Goal: Task Accomplishment & Management: Complete application form

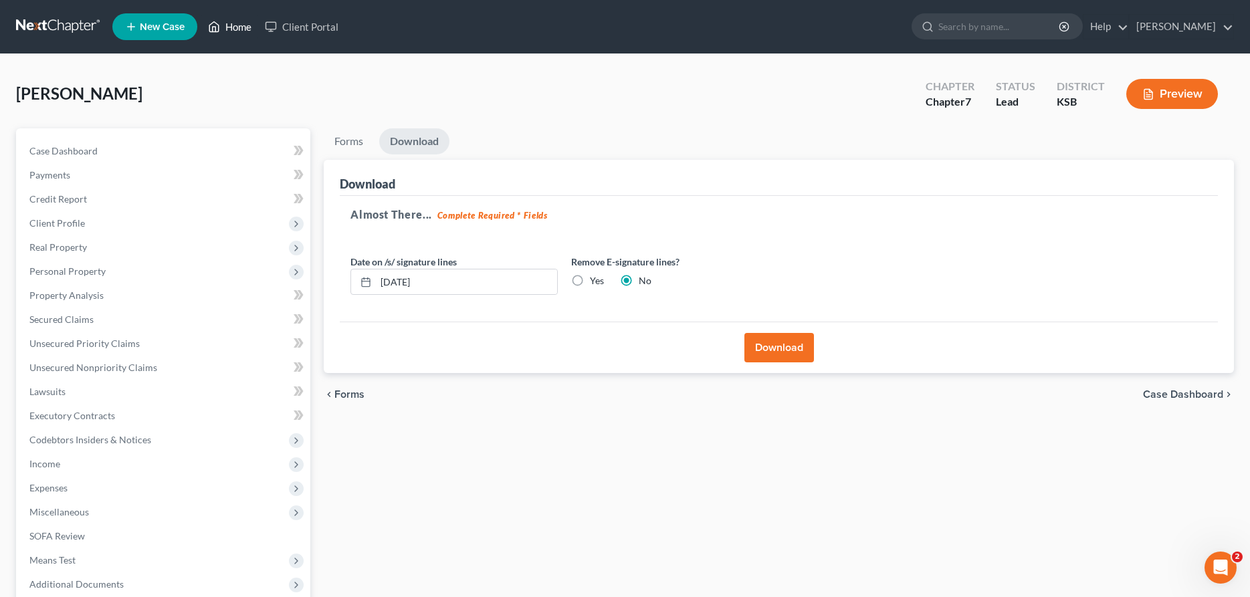
click at [232, 21] on link "Home" at bounding box center [229, 27] width 57 height 24
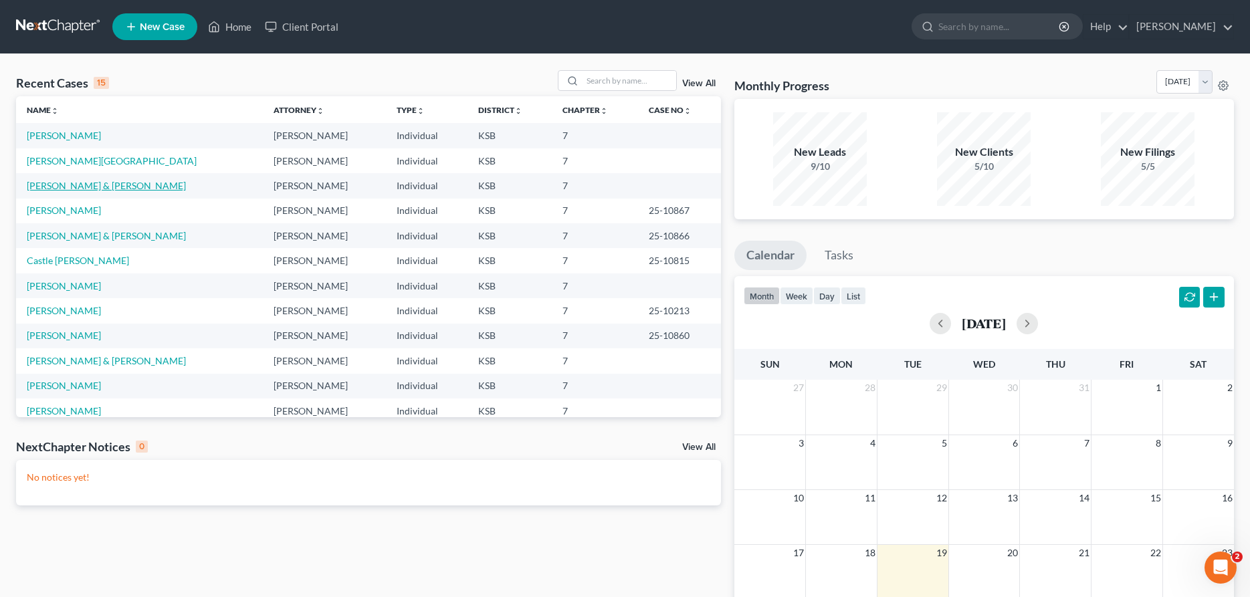
click at [96, 191] on link "[PERSON_NAME] & [PERSON_NAME]" at bounding box center [106, 185] width 159 height 11
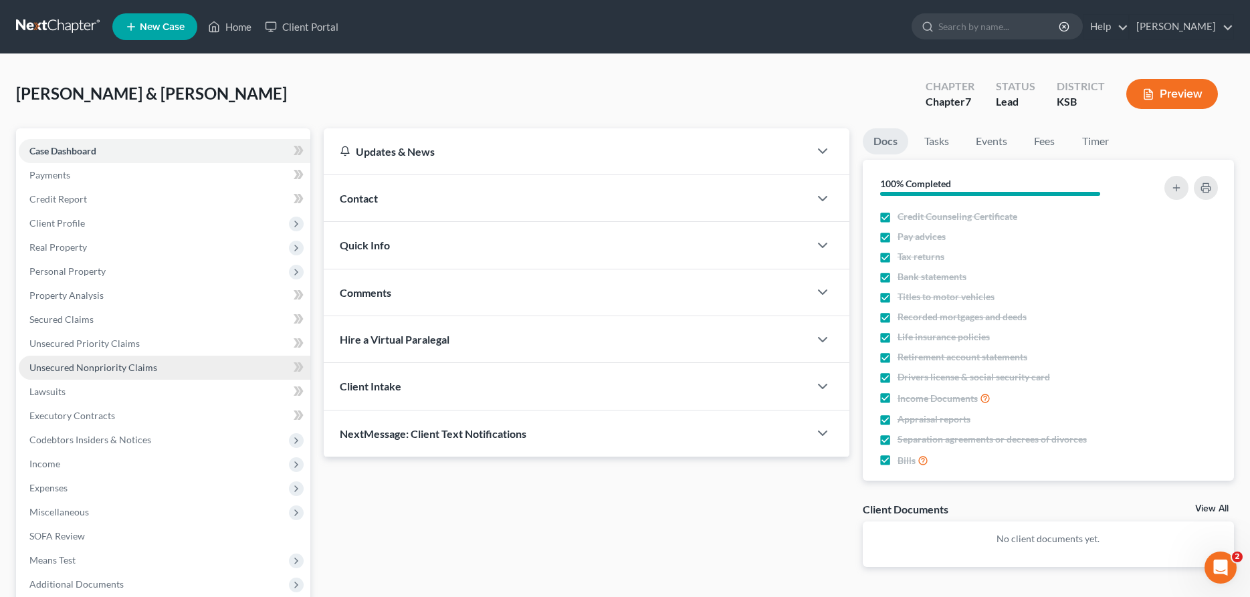
click at [84, 371] on span "Unsecured Nonpriority Claims" at bounding box center [93, 367] width 128 height 11
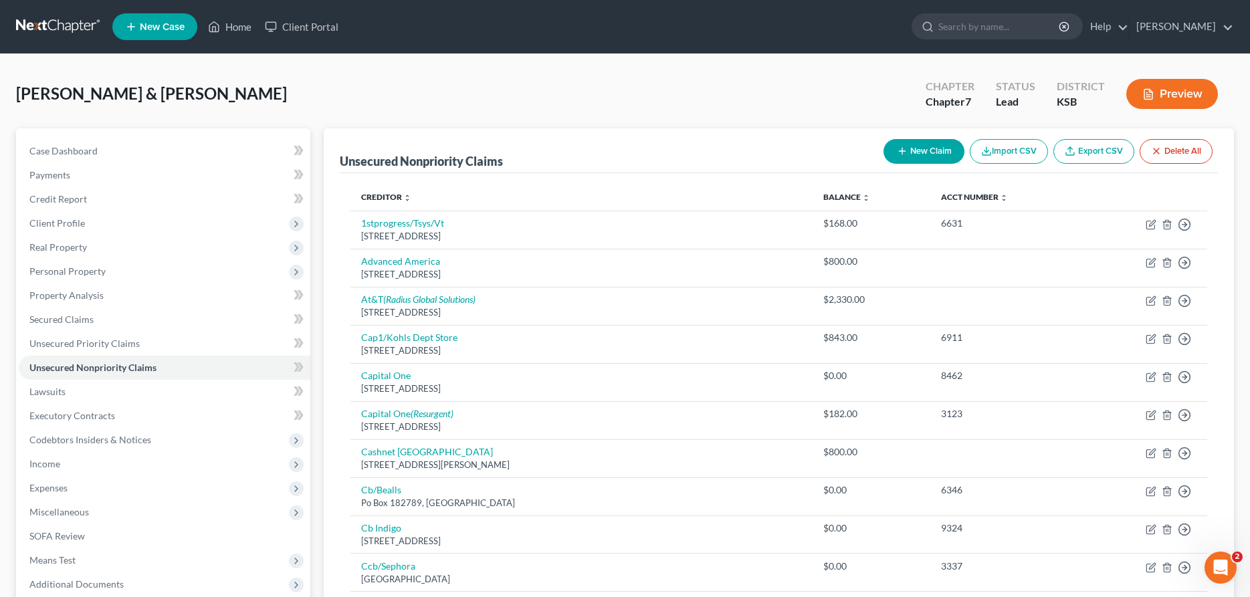
click at [927, 151] on button "New Claim" at bounding box center [924, 151] width 81 height 25
select select "2"
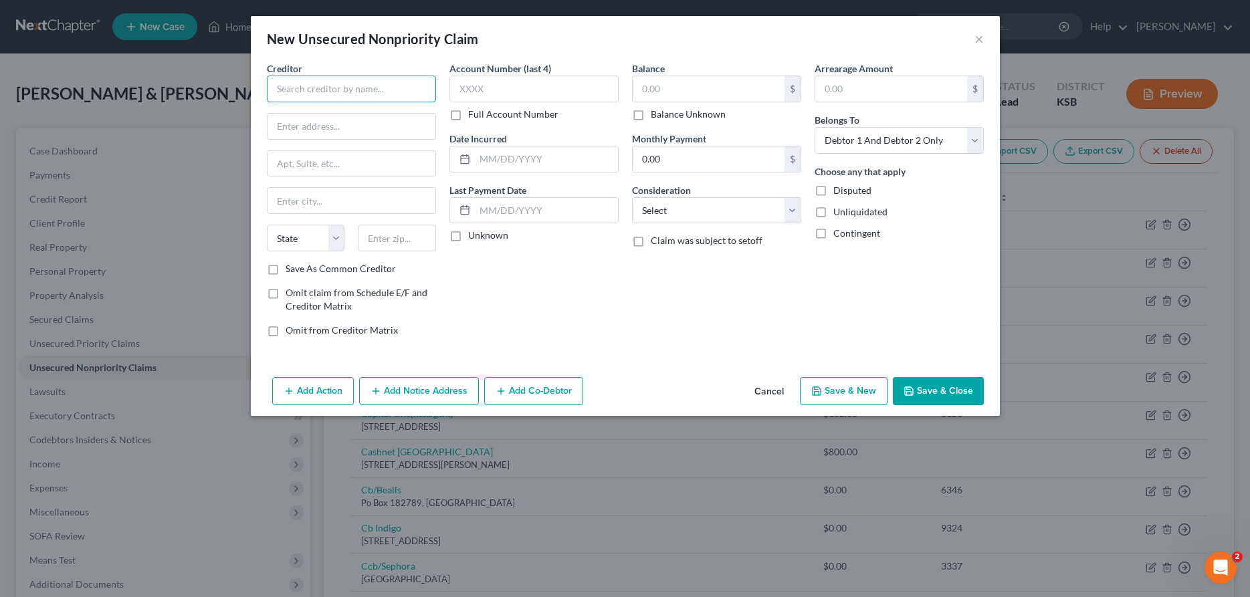
click at [417, 92] on input "text" at bounding box center [351, 89] width 169 height 27
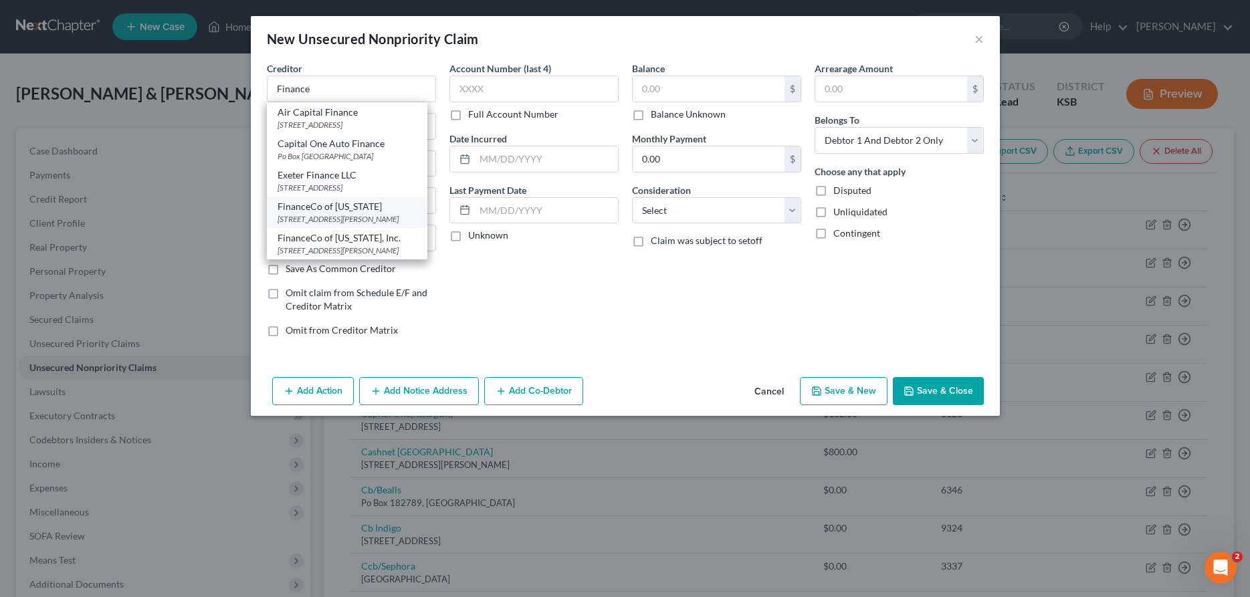
click at [380, 215] on div "[STREET_ADDRESS][PERSON_NAME]" at bounding box center [347, 218] width 139 height 11
type input "FinanceCo of [US_STATE]"
type input "Po Box 697"
type input "[PERSON_NAME]"
select select "17"
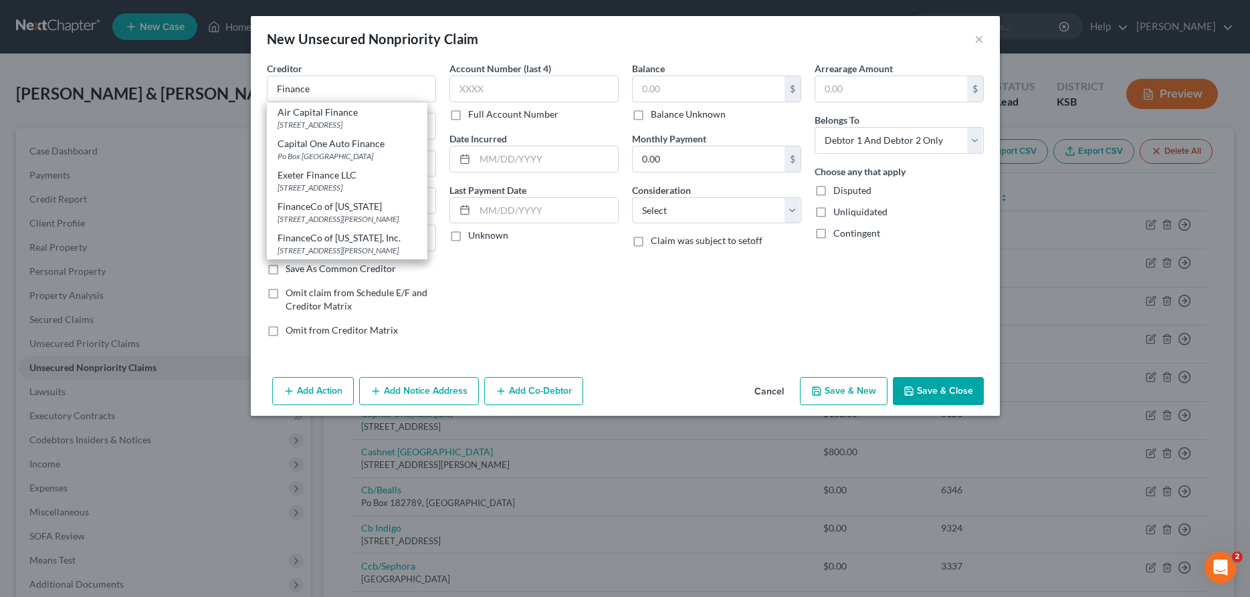
type input "67025"
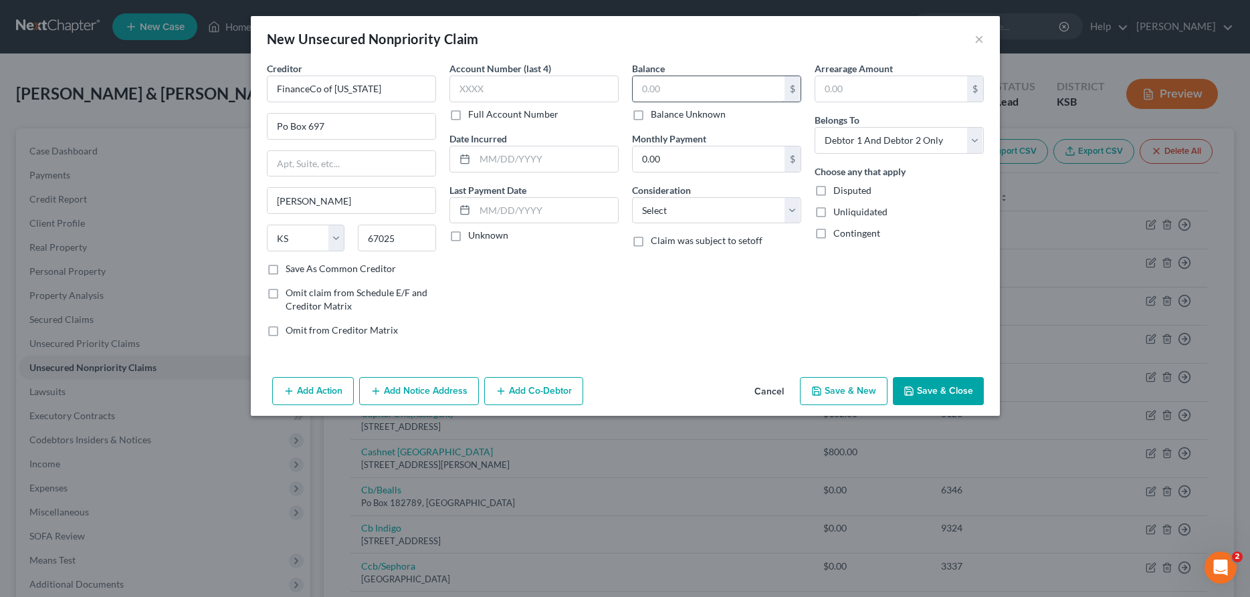
click at [704, 93] on input "text" at bounding box center [709, 88] width 152 height 25
type input "25,000.00"
click at [632, 197] on select "Select Cable / Satellite Services Collection Agency Credit Card Debt Debt Couns…" at bounding box center [716, 210] width 169 height 27
select select "4"
click at [417, 391] on button "Add Notice Address" at bounding box center [419, 391] width 120 height 28
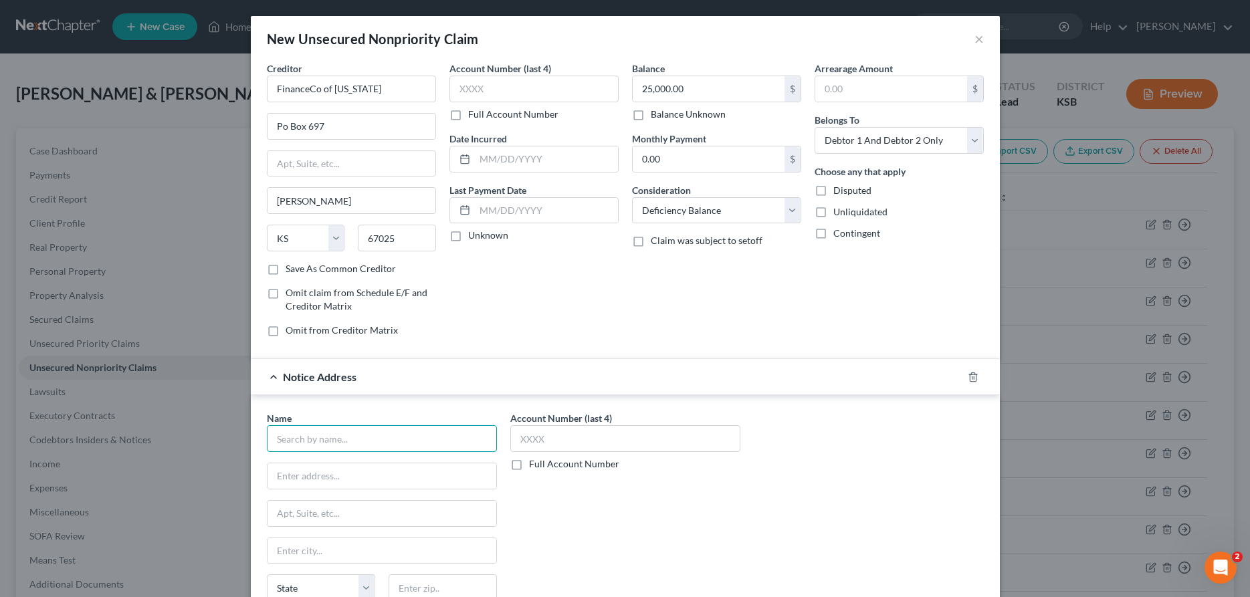
click at [315, 439] on input "text" at bounding box center [382, 438] width 230 height 27
type input "[PERSON_NAME]"
paste input "[STREET_ADDRESS]"
type input "[STREET_ADDRESS]"
click at [374, 558] on input "text" at bounding box center [382, 550] width 229 height 25
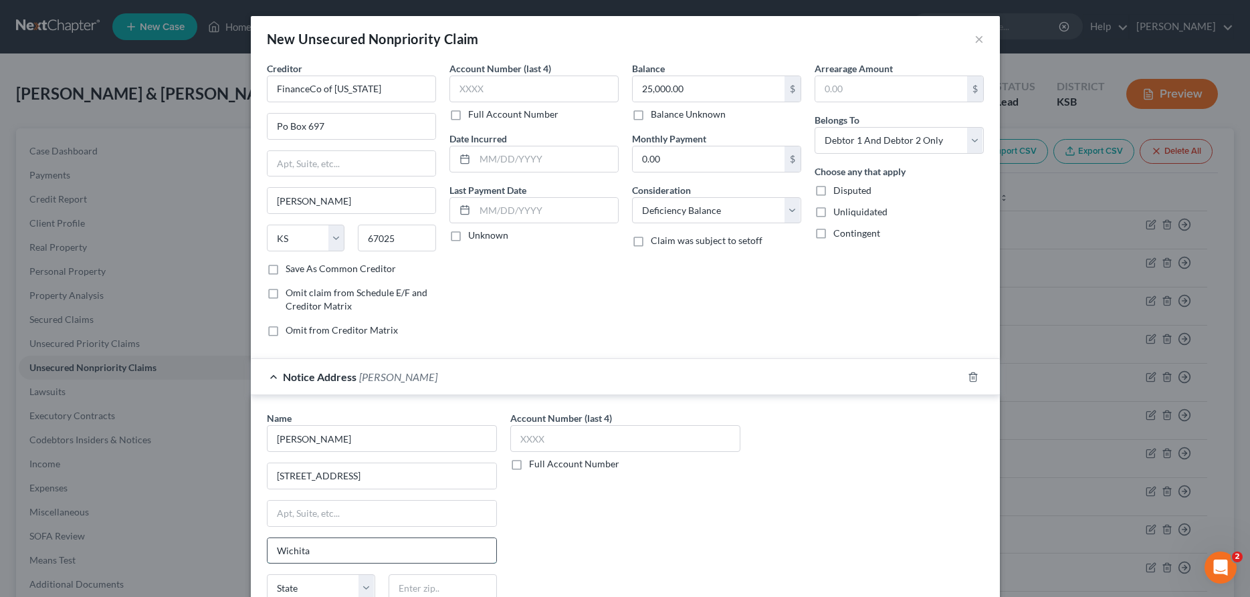
type input "Wichita"
select select "17"
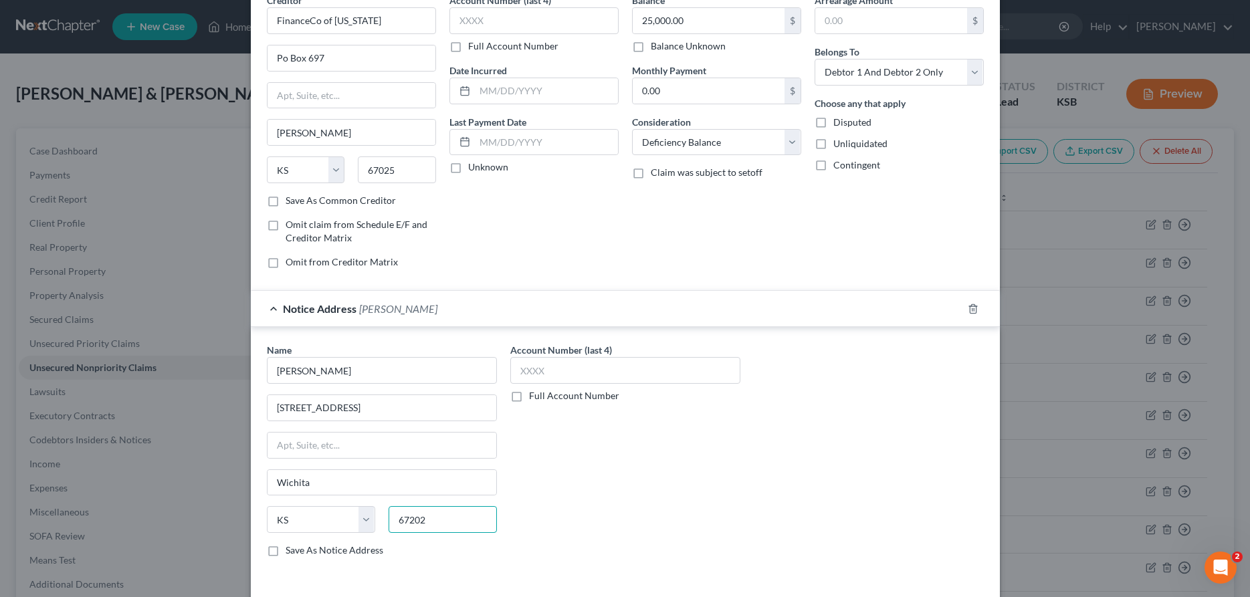
scroll to position [123, 0]
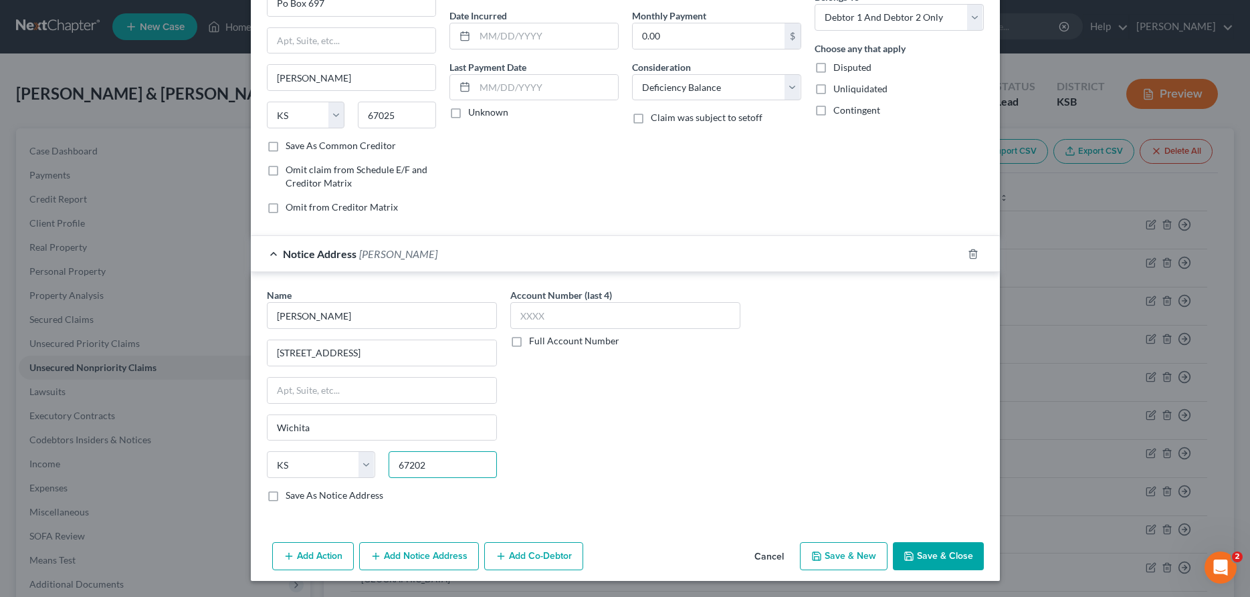
type input "67202"
click at [286, 491] on label "Save As Notice Address" at bounding box center [335, 495] width 98 height 13
click at [291, 491] on input "Save As Notice Address" at bounding box center [295, 493] width 9 height 9
click at [286, 501] on label "Save As Notice Address" at bounding box center [335, 495] width 98 height 13
click at [291, 498] on input "Save As Notice Address" at bounding box center [295, 493] width 9 height 9
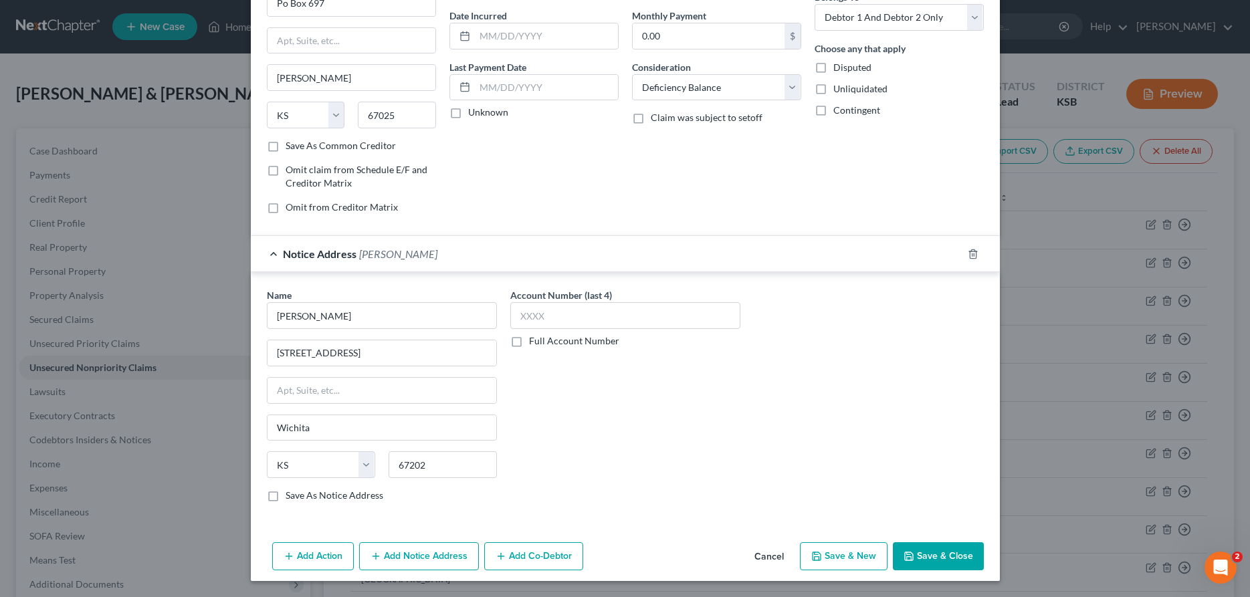
drag, startPoint x: 270, startPoint y: 497, endPoint x: 279, endPoint y: 497, distance: 9.4
click at [286, 496] on label "Save As Notice Address" at bounding box center [335, 495] width 98 height 13
click at [291, 496] on input "Save As Notice Address" at bounding box center [295, 493] width 9 height 9
click at [931, 553] on button "Save & Close" at bounding box center [938, 557] width 91 height 28
checkbox input "false"
